Goal: Ask a question: Seek information or help from site administrators or community

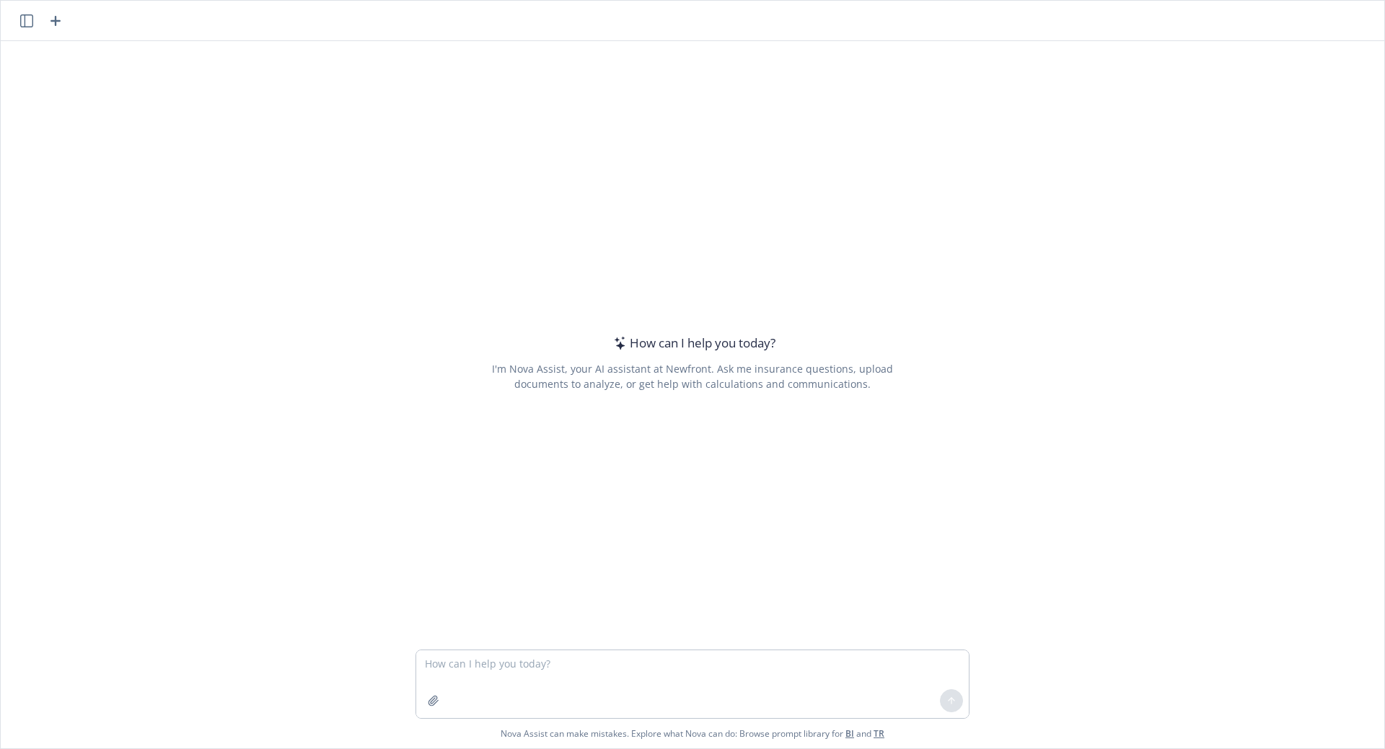
click at [552, 672] on textarea at bounding box center [692, 685] width 552 height 68
type textarea "what are questions I can ask you nova about researching a company I am prospect…"
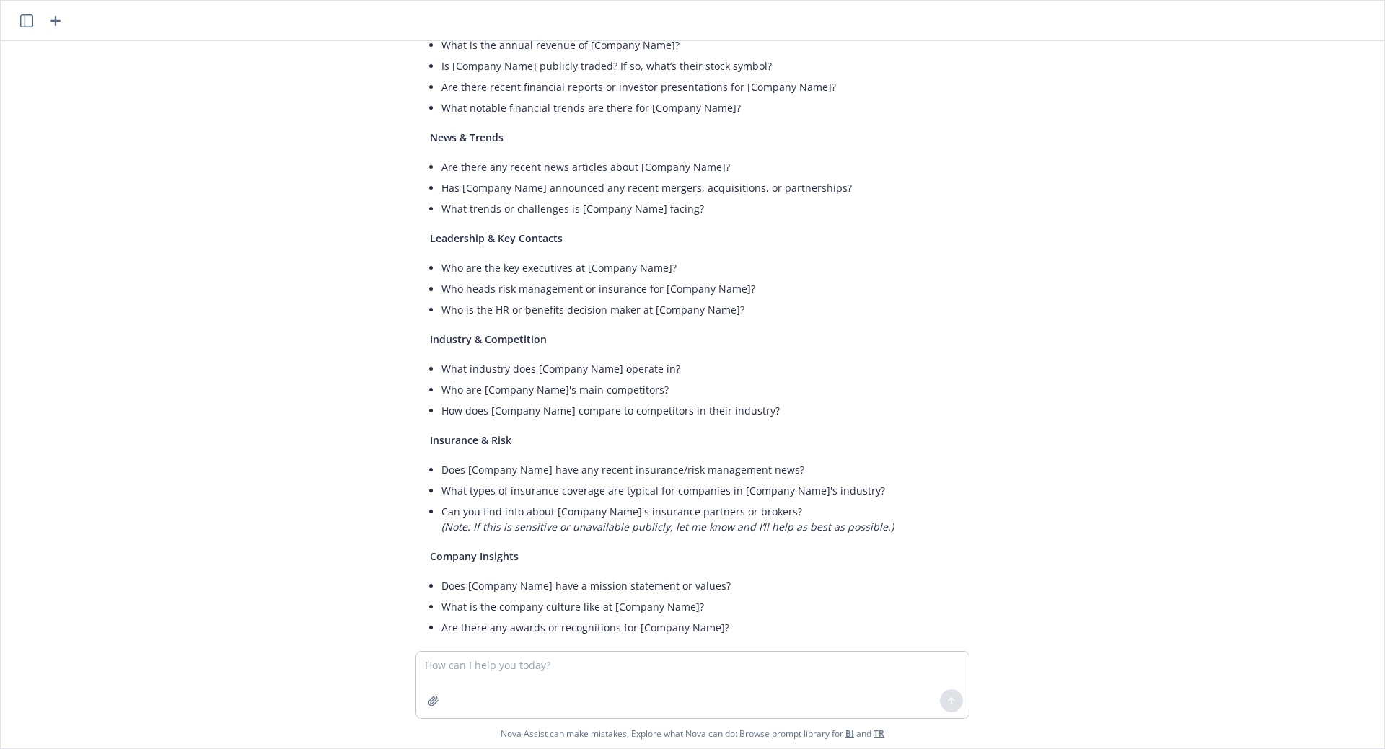
scroll to position [508, 0]
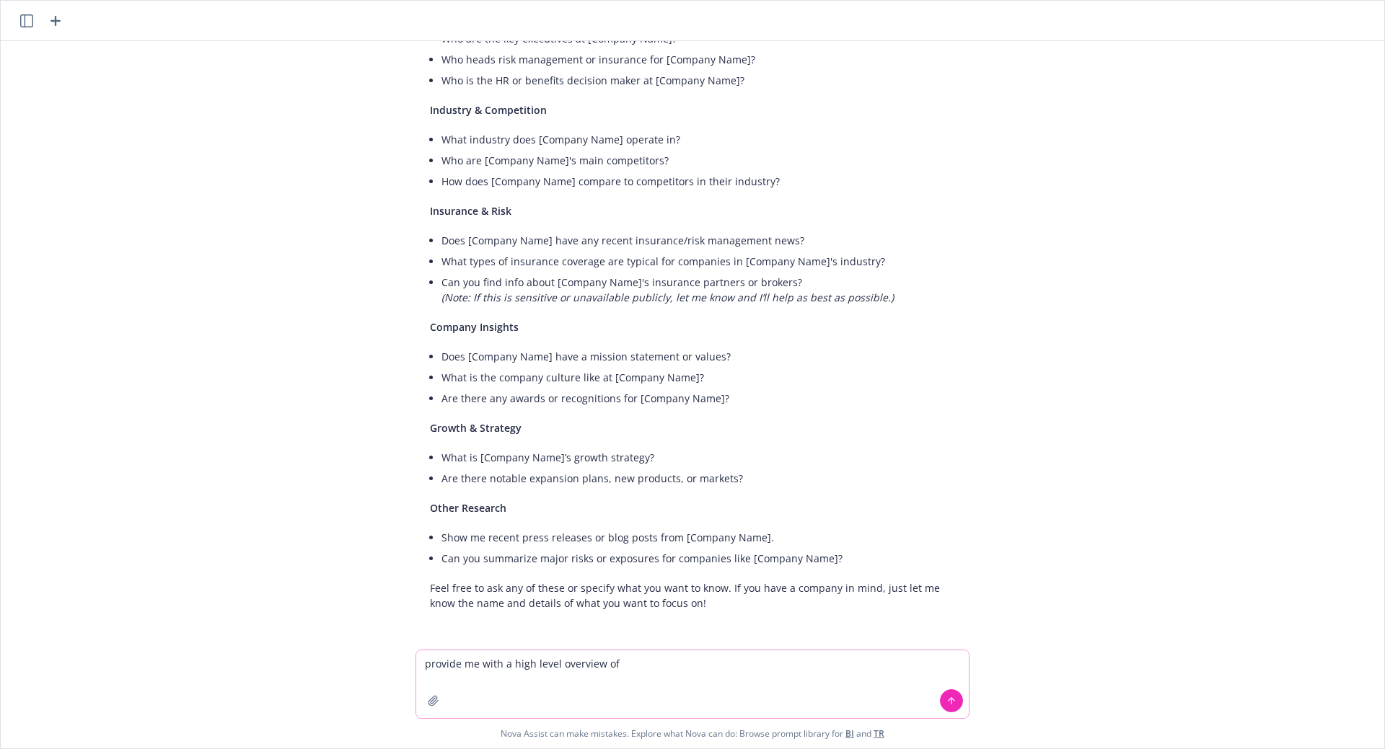
paste textarea "[URL][DOMAIN_NAME]"
type textarea "provide me with a high level overview of [URL][DOMAIN_NAME]"
click at [953, 703] on button at bounding box center [951, 701] width 23 height 23
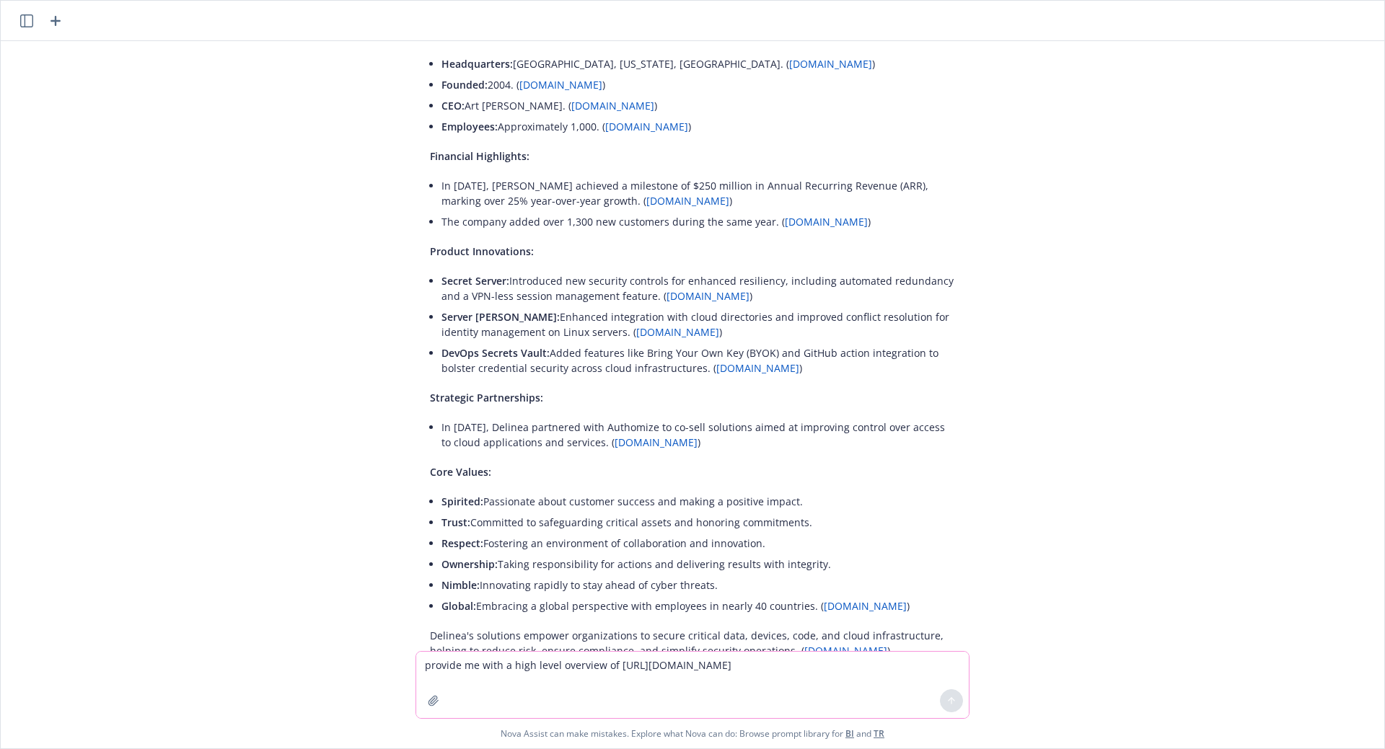
scroll to position [1285, 0]
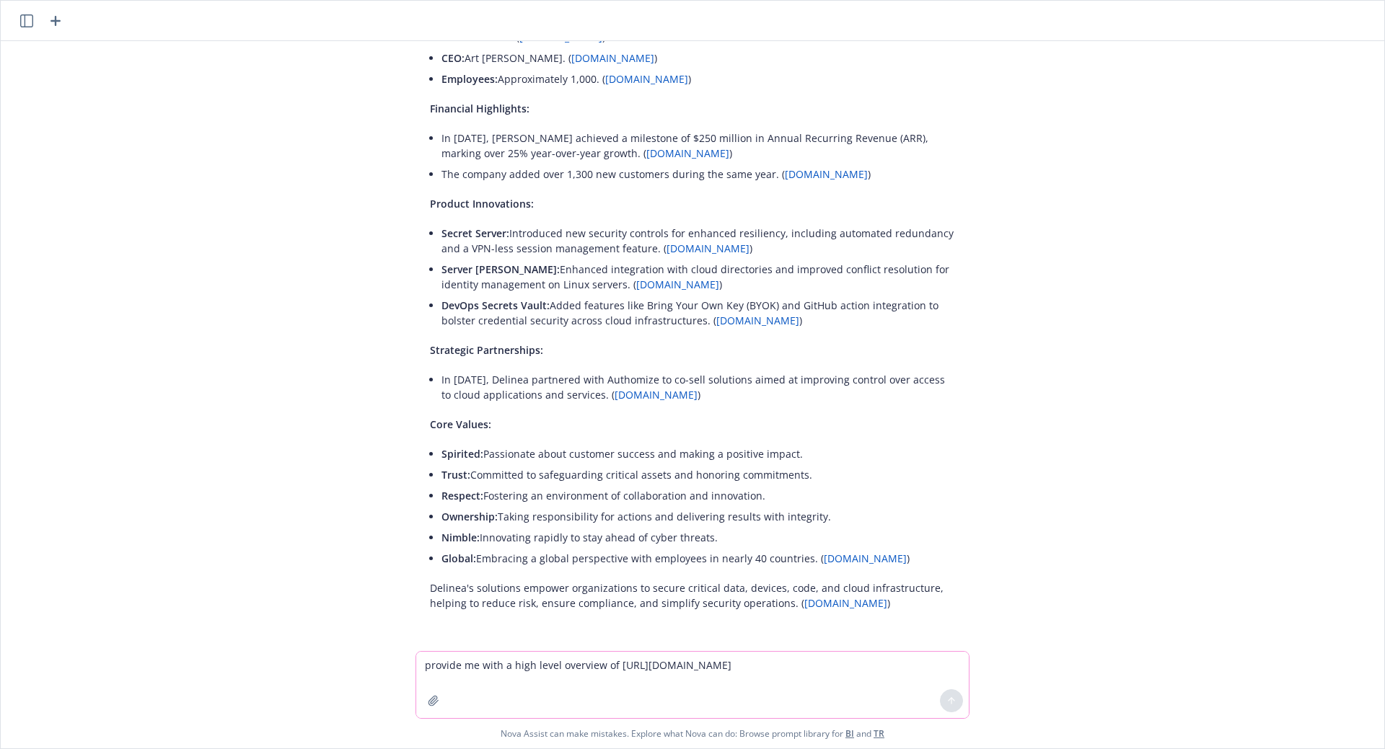
click at [576, 667] on textarea "provide me with a high level overview of [URL][DOMAIN_NAME]" at bounding box center [692, 685] width 552 height 66
type textarea "h"
type textarea "what can you tell me about their 401k plan"
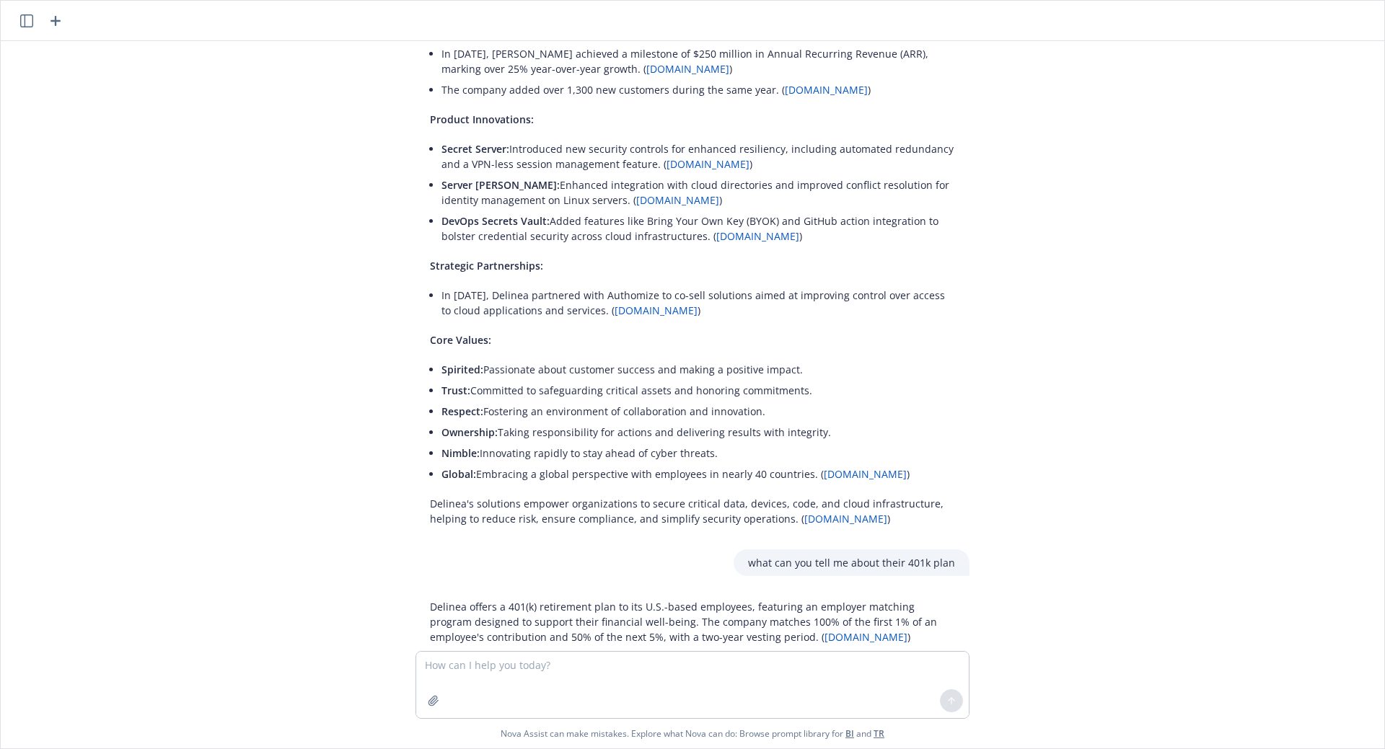
scroll to position [1517, 0]
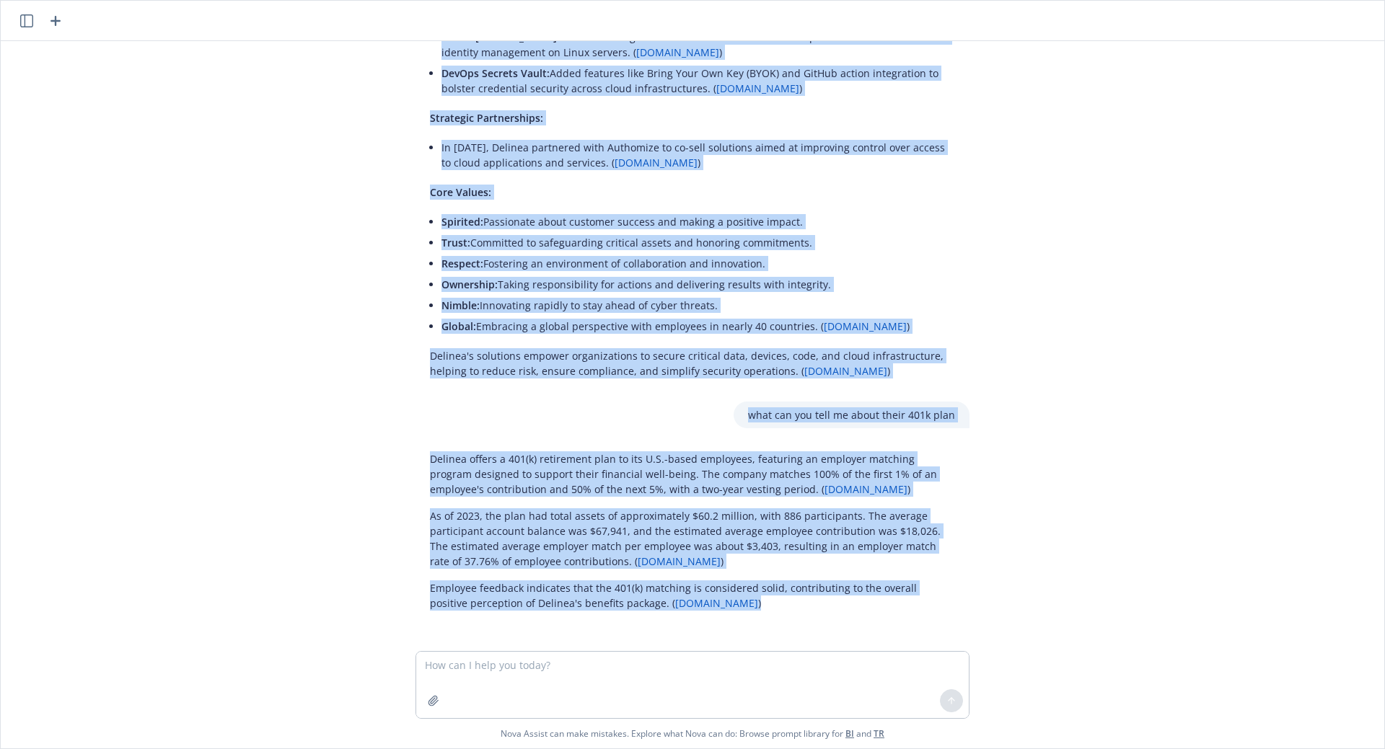
drag, startPoint x: 418, startPoint y: 330, endPoint x: 715, endPoint y: 605, distance: 405.3
click at [715, 605] on div "what are questions I can ask you nova about researching a company I am prospect…" at bounding box center [692, 346] width 1383 height 610
copy div "Delinea is a leading provider of Privileged Access Management ([PERSON_NAME]) s…"
